Goal: Task Accomplishment & Management: Manage account settings

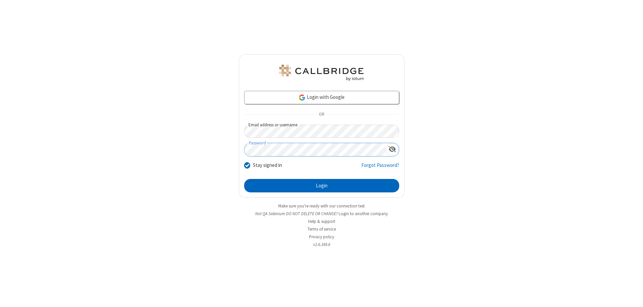
click at [321, 185] on button "Login" at bounding box center [321, 185] width 155 height 13
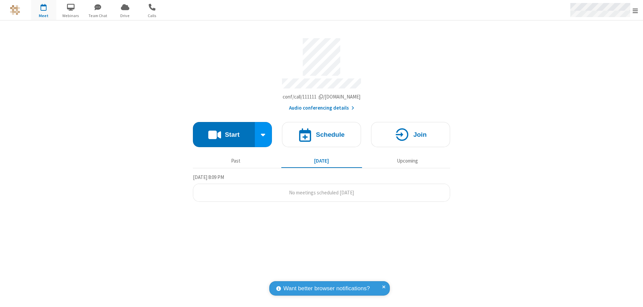
click at [635, 10] on span "Open menu" at bounding box center [634, 10] width 5 height 7
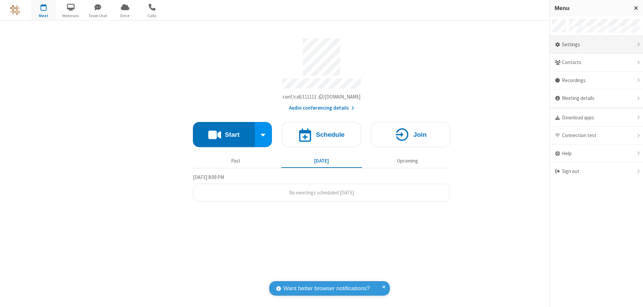
click at [596, 45] on div "Settings" at bounding box center [595, 45] width 93 height 18
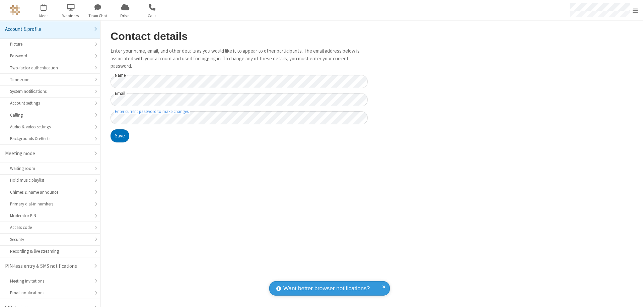
scroll to position [9, 0]
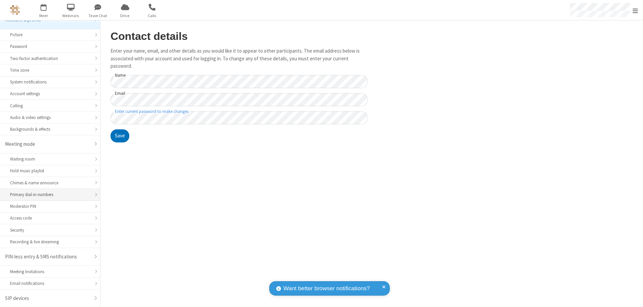
click at [48, 194] on div "Primary dial-in numbers" at bounding box center [50, 194] width 80 height 6
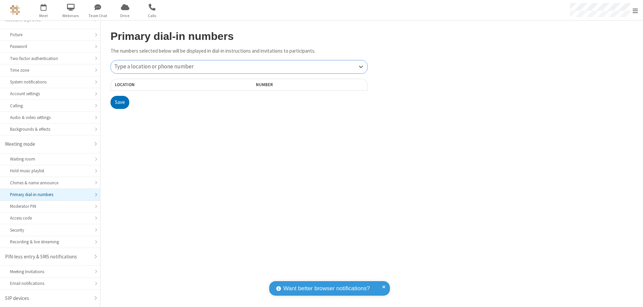
click at [239, 67] on div "Type a location or phone number" at bounding box center [239, 66] width 256 height 13
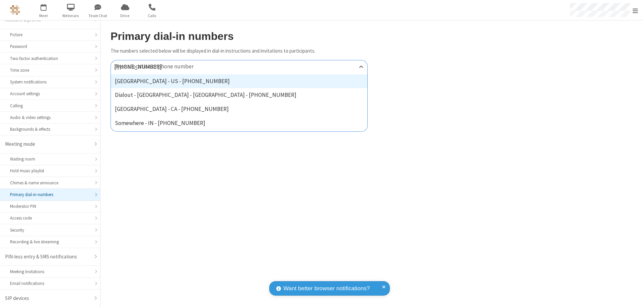
type input "[PHONE_NUMBER]"
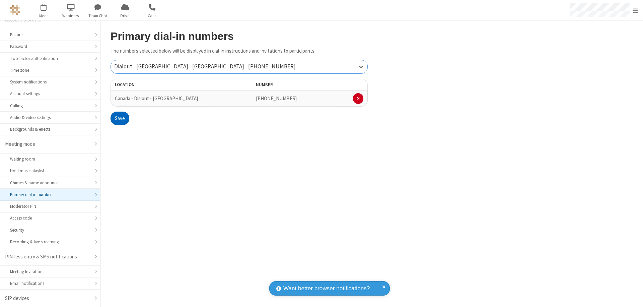
click at [119, 118] on button "Save" at bounding box center [119, 117] width 19 height 13
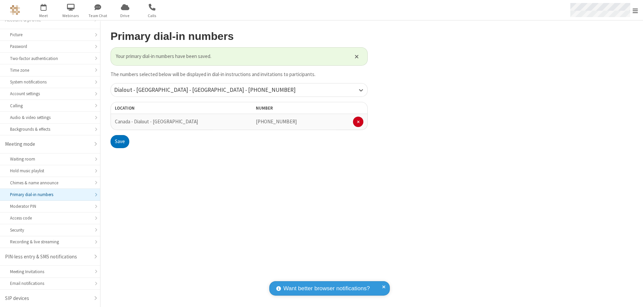
click at [635, 10] on span "Open menu" at bounding box center [634, 10] width 5 height 7
click at [44, 10] on span "button" at bounding box center [43, 6] width 25 height 11
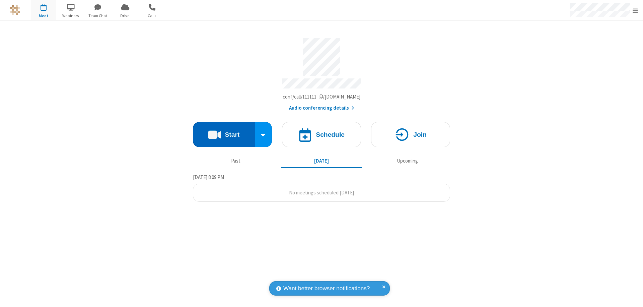
click at [224, 131] on button "Start" at bounding box center [224, 134] width 62 height 25
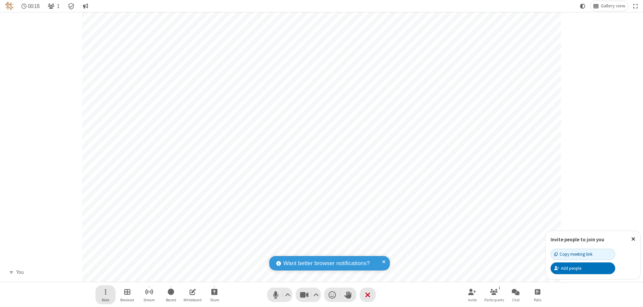
click at [105, 291] on span "Open menu" at bounding box center [106, 291] width 2 height 8
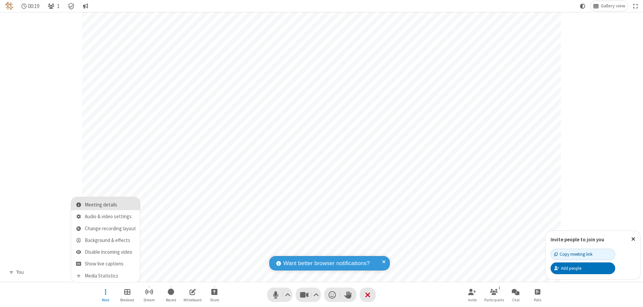
click at [110, 204] on span "Meeting details" at bounding box center [110, 205] width 51 height 6
